Goal: Information Seeking & Learning: Learn about a topic

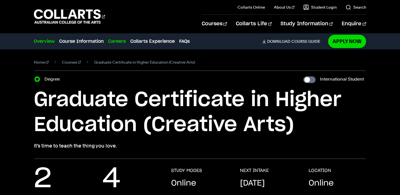
click at [118, 42] on link "Careers" at bounding box center [117, 41] width 18 height 7
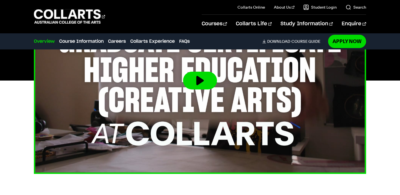
scroll to position [197, 0]
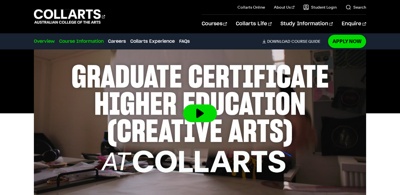
click at [90, 42] on link "Course Information" at bounding box center [81, 41] width 44 height 7
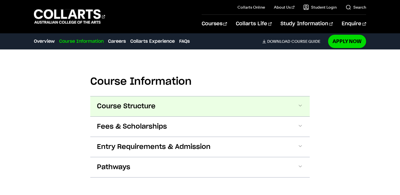
click at [154, 109] on span "Course Structure" at bounding box center [126, 106] width 59 height 9
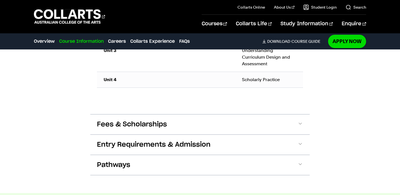
scroll to position [699, 0]
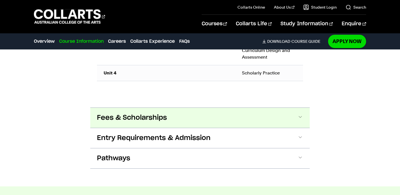
click at [174, 117] on button "Fees & Scholarships" at bounding box center [200, 118] width 220 height 20
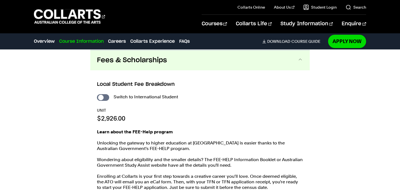
scroll to position [674, 0]
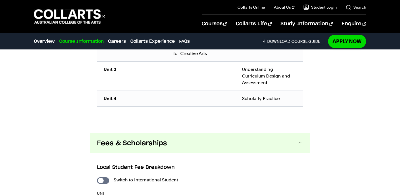
click at [181, 138] on button "Fees & Scholarships" at bounding box center [200, 143] width 220 height 20
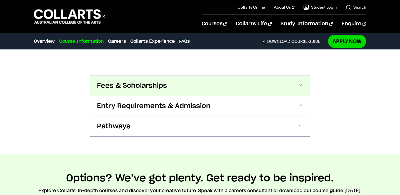
click at [166, 87] on span "Fees & Scholarships" at bounding box center [132, 85] width 70 height 9
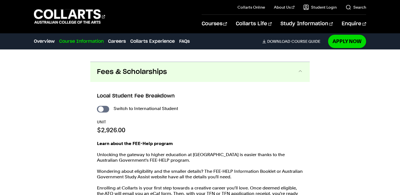
scroll to position [757, 0]
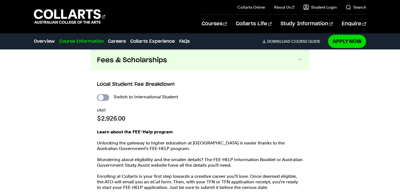
click at [99, 95] on input "International Student" at bounding box center [103, 97] width 12 height 7
checkbox input "true"
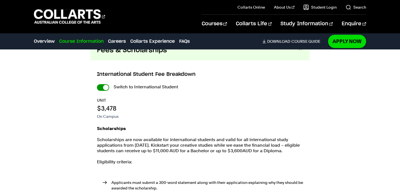
click at [0, 0] on input "International Student" at bounding box center [0, 0] width 0 height 0
checkbox input "false"
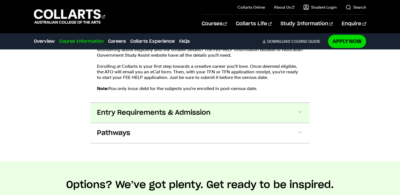
click at [146, 109] on span "Entry Requirements & Admission" at bounding box center [154, 112] width 114 height 9
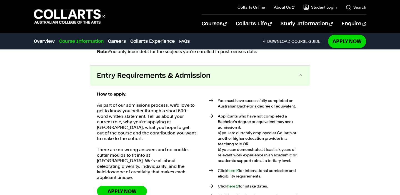
scroll to position [919, 0]
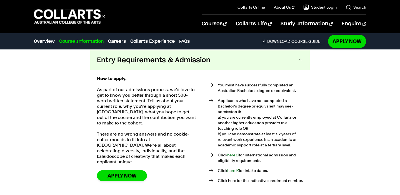
click at [155, 63] on span "Entry Requirements & Admission" at bounding box center [154, 60] width 114 height 9
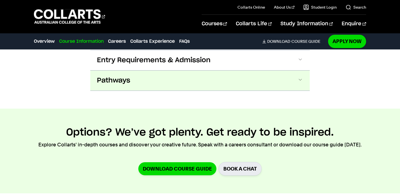
click at [153, 78] on button "Pathways" at bounding box center [200, 81] width 220 height 20
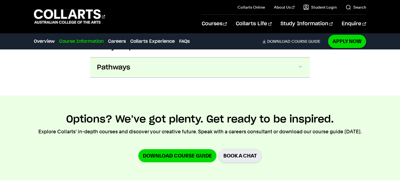
scroll to position [940, 0]
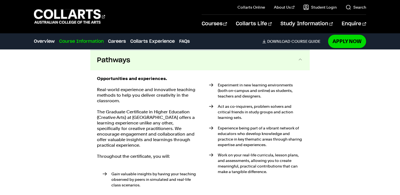
click at [153, 63] on button "Pathways" at bounding box center [200, 60] width 220 height 20
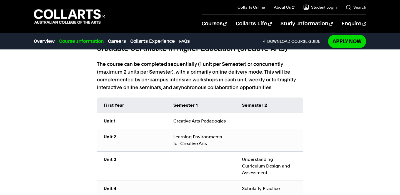
scroll to position [560, 0]
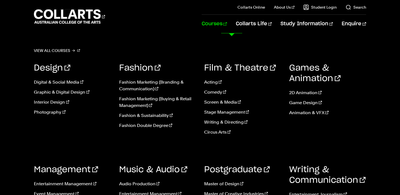
click at [227, 23] on link "Courses" at bounding box center [214, 24] width 25 height 18
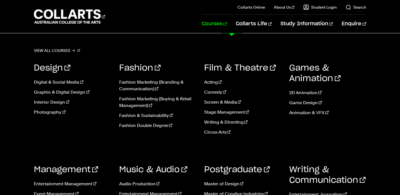
scroll to position [357, 0]
click at [224, 168] on link "Postgraduate" at bounding box center [237, 170] width 66 height 8
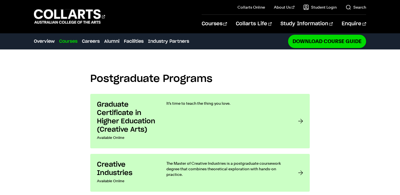
scroll to position [405, 0]
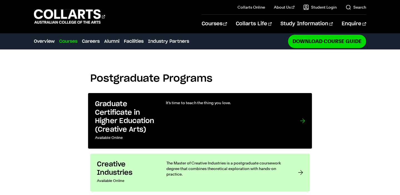
click at [166, 100] on div "It’s time to teach the thing you love." at bounding box center [227, 121] width 123 height 42
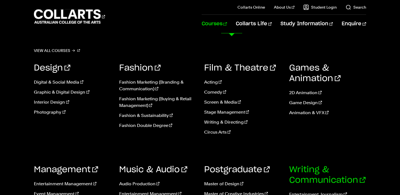
scroll to position [57, 0]
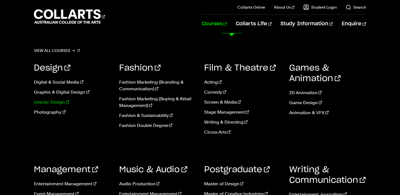
click at [57, 102] on link "Interior Design" at bounding box center [72, 102] width 77 height 7
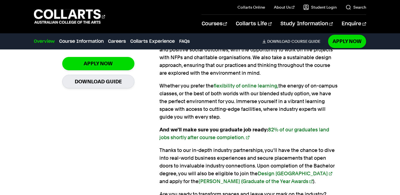
scroll to position [461, 0]
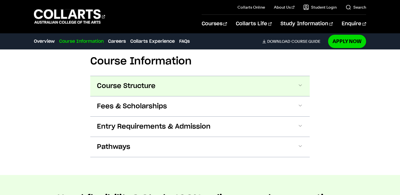
click at [209, 87] on button "Course Structure" at bounding box center [200, 86] width 220 height 20
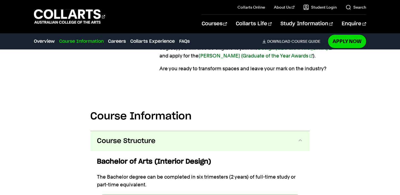
scroll to position [400, 0]
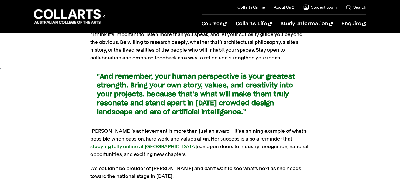
scroll to position [1418, 0]
